Goal: Transaction & Acquisition: Purchase product/service

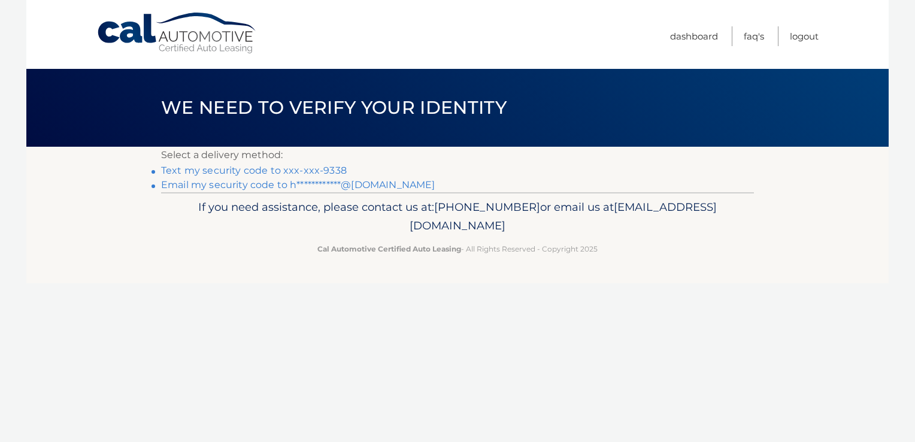
click at [286, 171] on link "Text my security code to xxx-xxx-9338" at bounding box center [254, 170] width 186 height 11
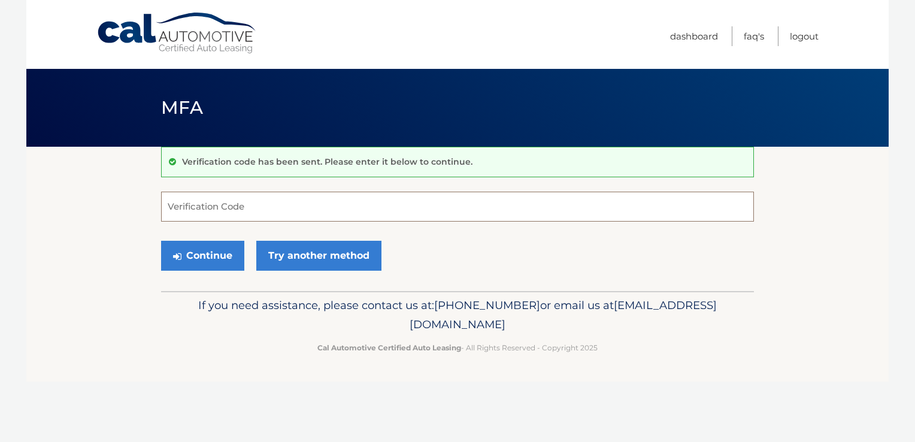
click at [255, 215] on input "Verification Code" at bounding box center [457, 207] width 593 height 30
type input "770061"
click at [198, 267] on button "Continue" at bounding box center [202, 256] width 83 height 30
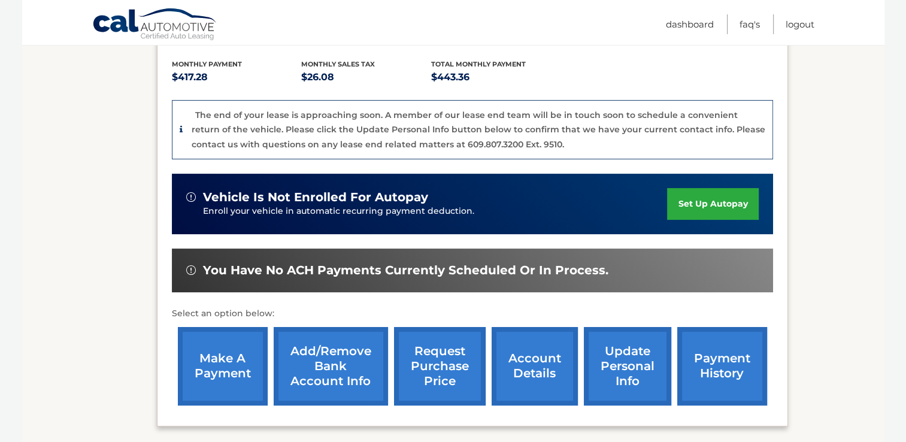
scroll to position [247, 0]
click at [225, 368] on link "make a payment" at bounding box center [223, 366] width 90 height 78
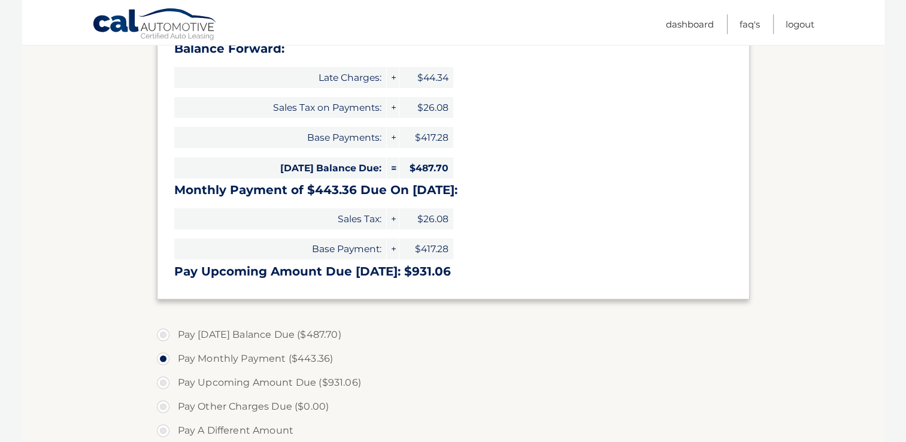
scroll to position [250, 0]
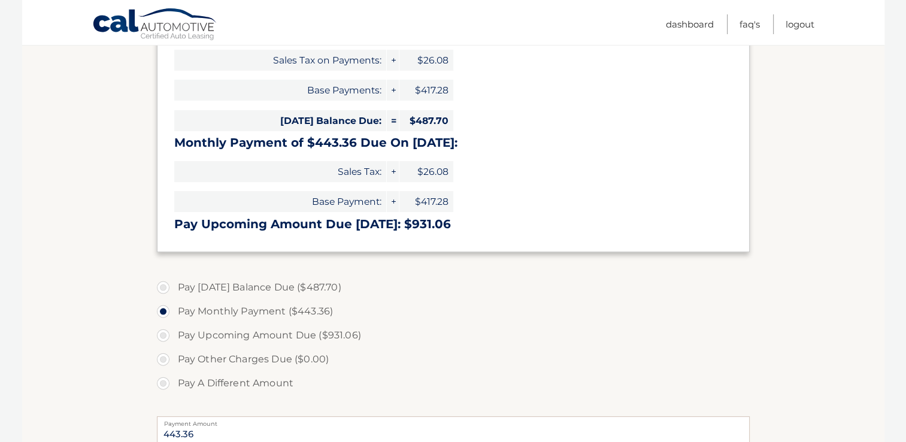
click at [163, 288] on label "Pay Today's Balance Due ($487.70)" at bounding box center [453, 288] width 593 height 24
click at [163, 288] on input "Pay Today's Balance Due ($487.70)" at bounding box center [168, 285] width 12 height 19
radio input "true"
type input "487.70"
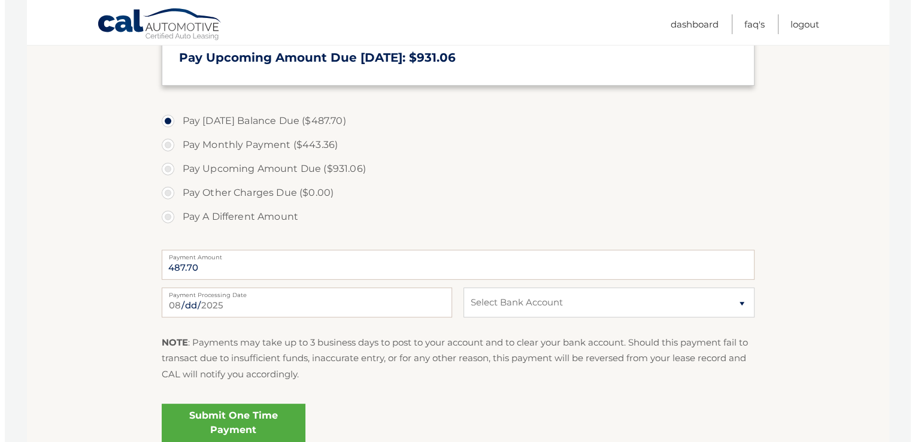
scroll to position [419, 0]
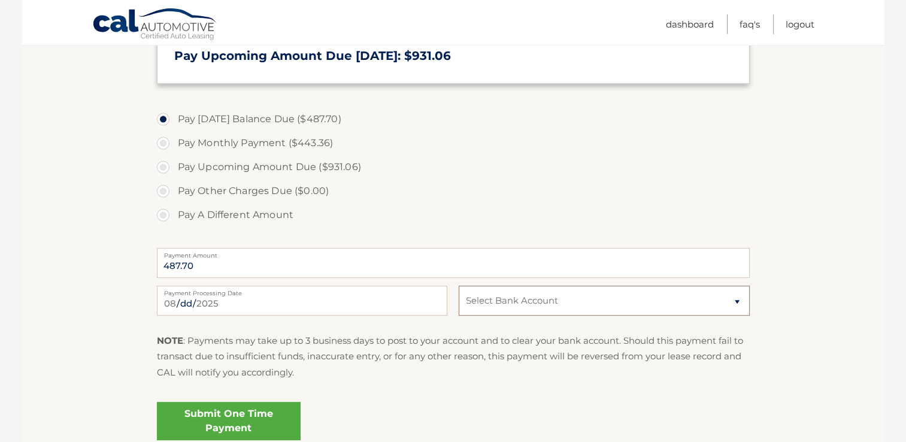
click at [530, 295] on select "Select Bank Account Checking ROCKLAND TRUST COMPANY *****8340 Checking NORTH EA…" at bounding box center [604, 301] width 291 height 30
select select "OTkxYThjZWQtODYyYi00ZDEyLTk4MmItZmUxODFlOWJjMDMy"
click at [459, 286] on select "Select Bank Account Checking ROCKLAND TRUST COMPANY *****8340 Checking NORTH EA…" at bounding box center [604, 301] width 291 height 30
click at [252, 423] on link "Submit One Time Payment" at bounding box center [229, 421] width 144 height 38
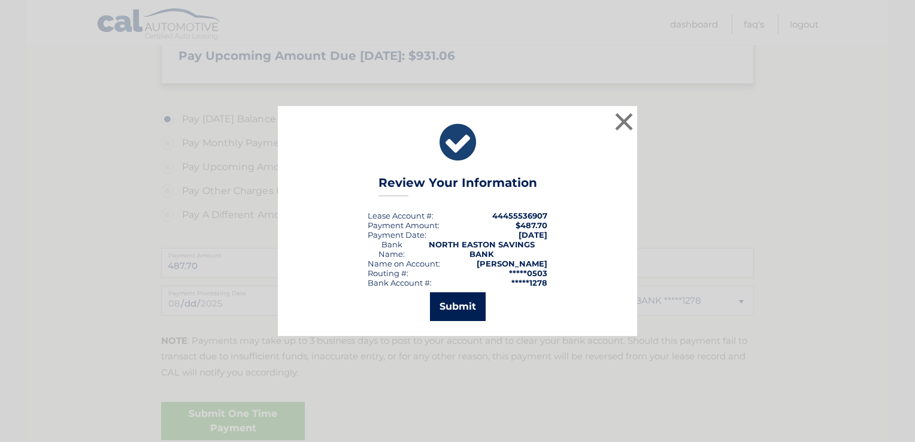
click at [450, 308] on button "Submit" at bounding box center [458, 306] width 56 height 29
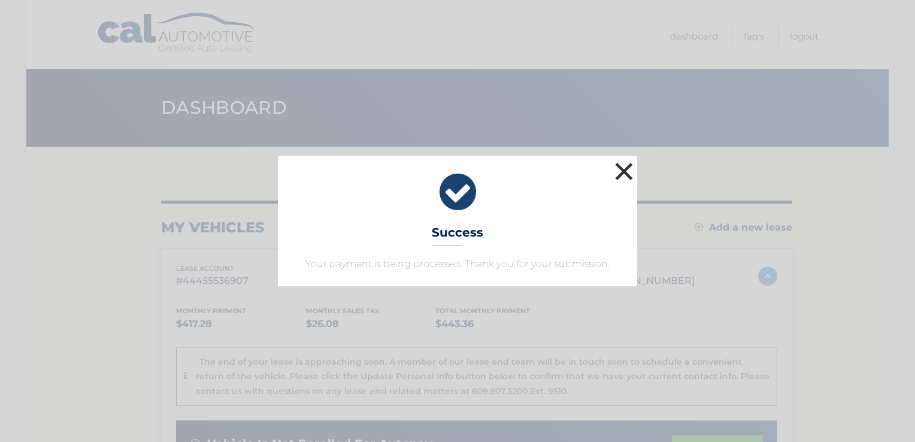
click at [628, 170] on button "×" at bounding box center [624, 171] width 24 height 24
